Goal: Task Accomplishment & Management: Manage account settings

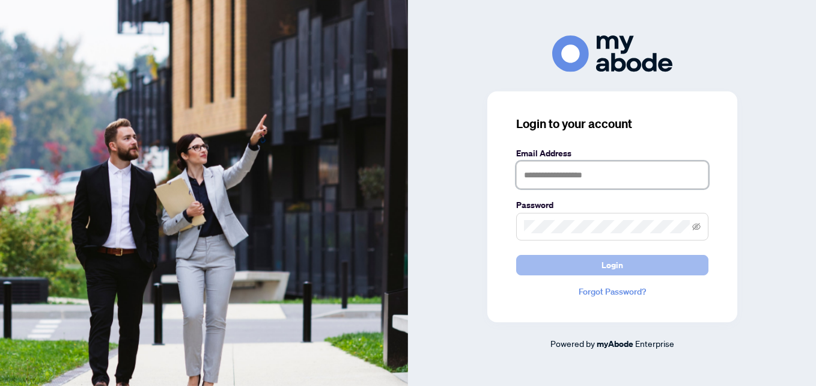
type input "**********"
click at [528, 263] on button "Login" at bounding box center [612, 265] width 192 height 20
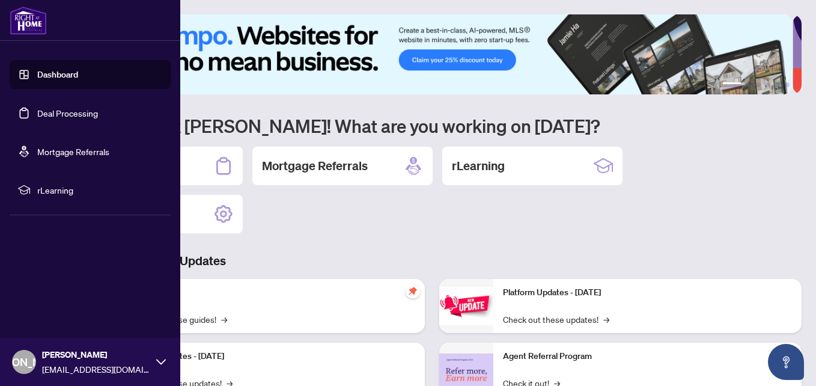
click at [50, 114] on link "Deal Processing" at bounding box center [67, 113] width 61 height 11
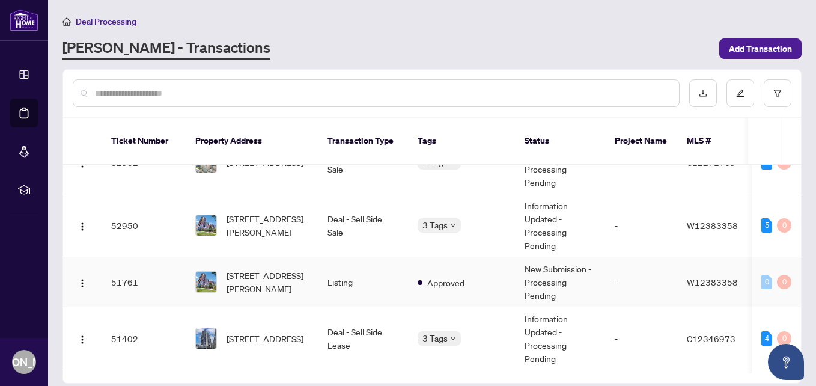
scroll to position [180, 0]
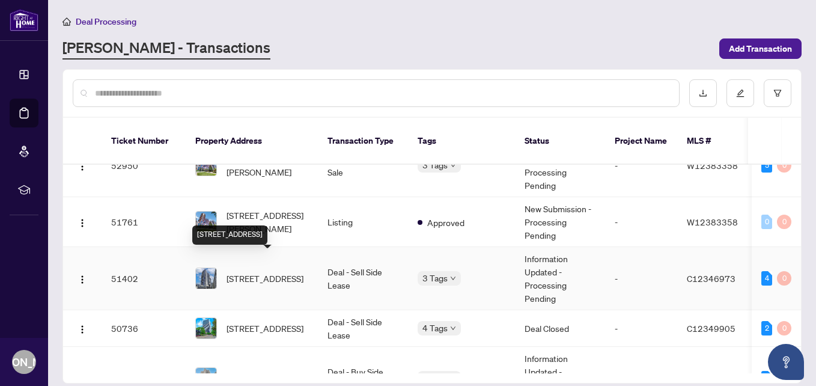
click at [276, 272] on span "1006-218 Queens Quay, Toronto, Ontario M5J 2Y6, Canada" at bounding box center [265, 278] width 77 height 13
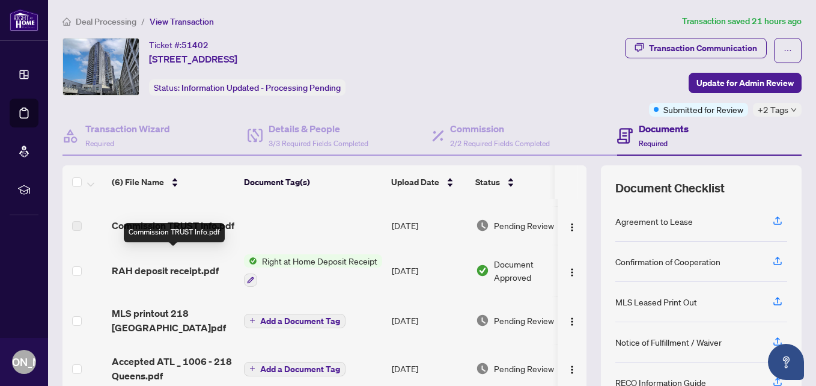
scroll to position [82, 0]
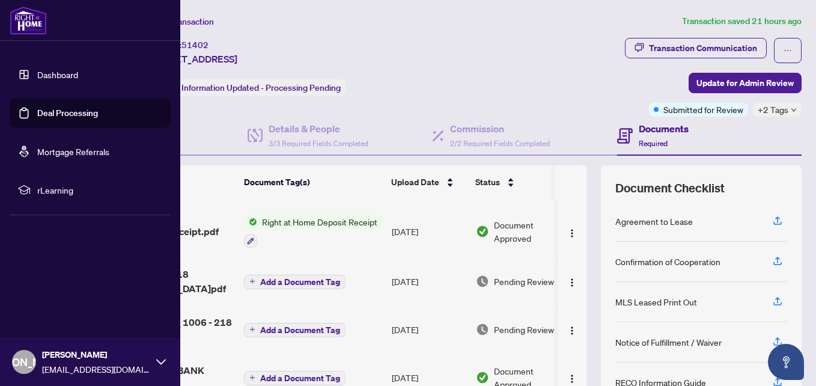
click at [39, 110] on link "Deal Processing" at bounding box center [67, 113] width 61 height 11
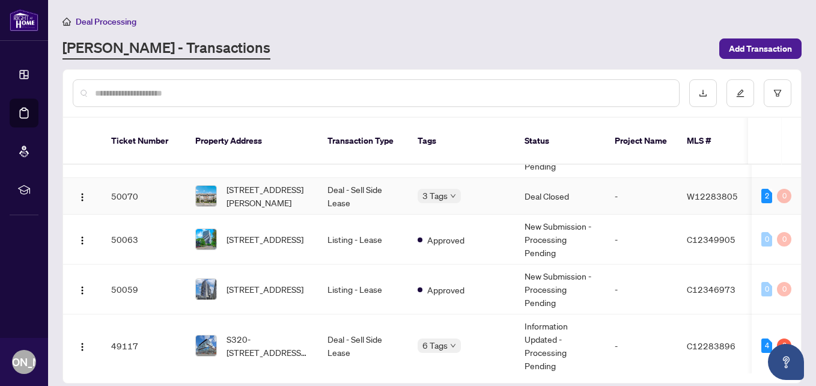
scroll to position [421, 0]
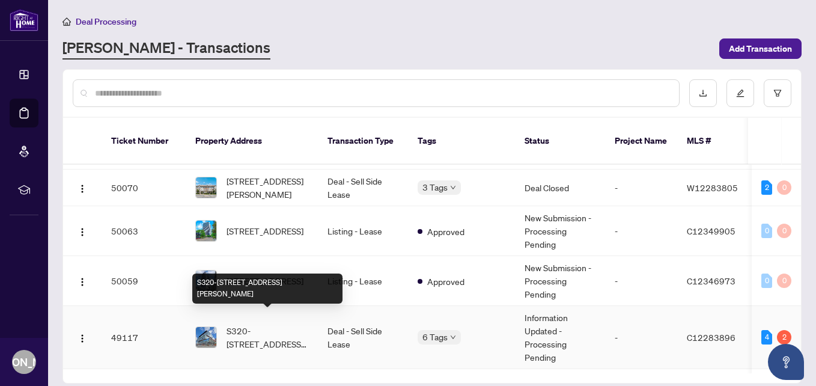
click at [264, 324] on span "S320-35 Rolling Mills Rd, Toronto, Ontario M5A 0V6, Canada" at bounding box center [268, 337] width 82 height 26
